Goal: Task Accomplishment & Management: Manage account settings

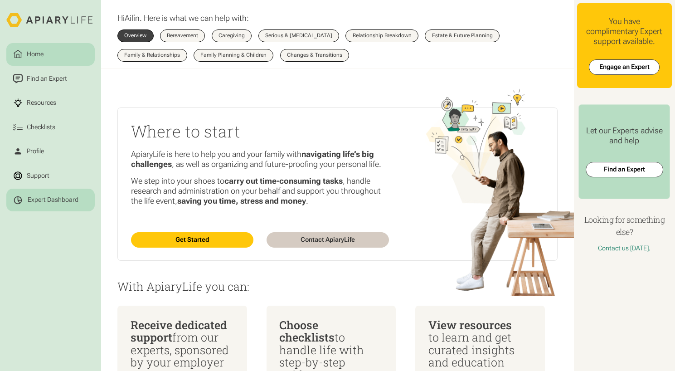
click at [54, 200] on div "Expert Dashboard" at bounding box center [53, 200] width 51 height 8
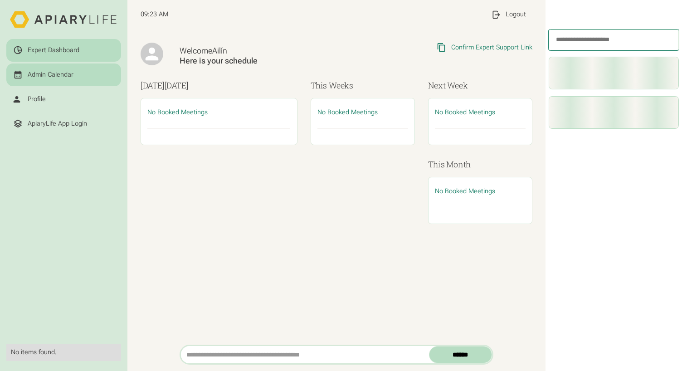
click at [68, 74] on div "Admin Calendar" at bounding box center [51, 75] width 46 height 8
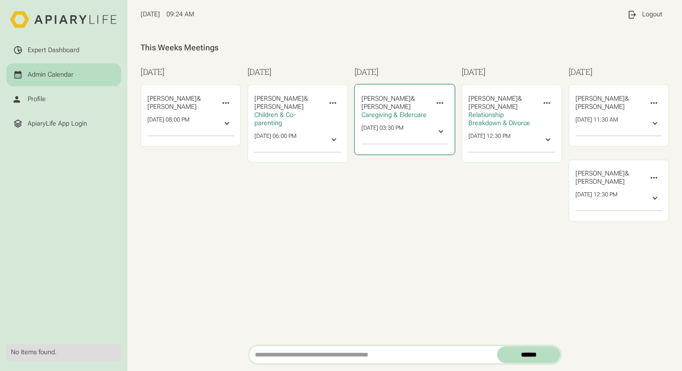
click at [437, 134] on div at bounding box center [441, 131] width 8 height 8
click at [421, 153] on link "reschedule" at bounding box center [425, 153] width 32 height 8
